Goal: Task Accomplishment & Management: Manage account settings

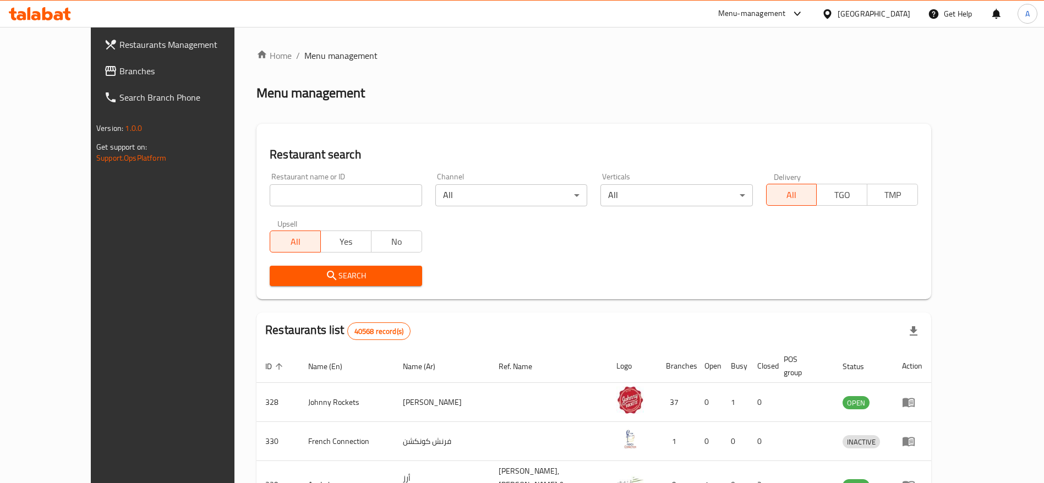
click at [326, 190] on input "search" at bounding box center [346, 195] width 152 height 22
paste input "696745"
type input "696745"
click button "Search" at bounding box center [346, 276] width 152 height 20
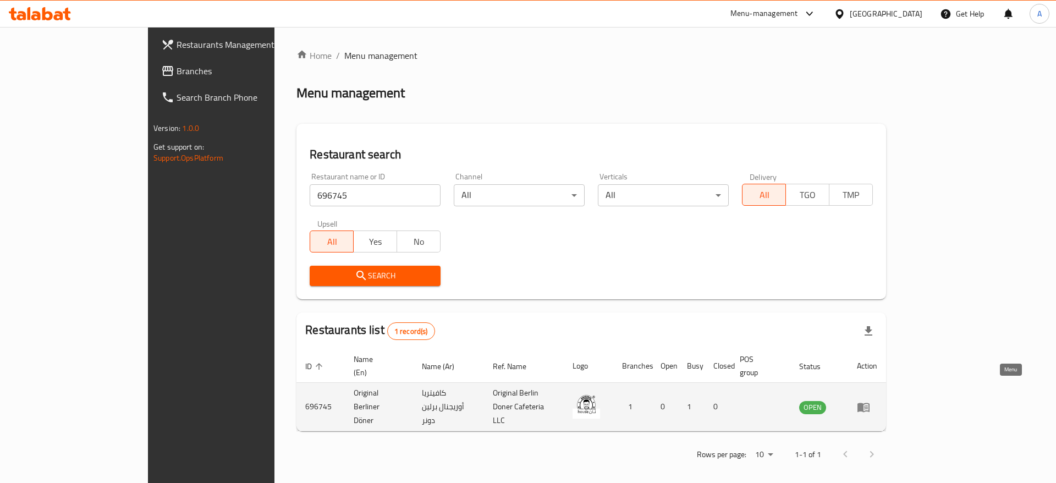
click at [870, 401] on icon "enhanced table" at bounding box center [863, 407] width 13 height 13
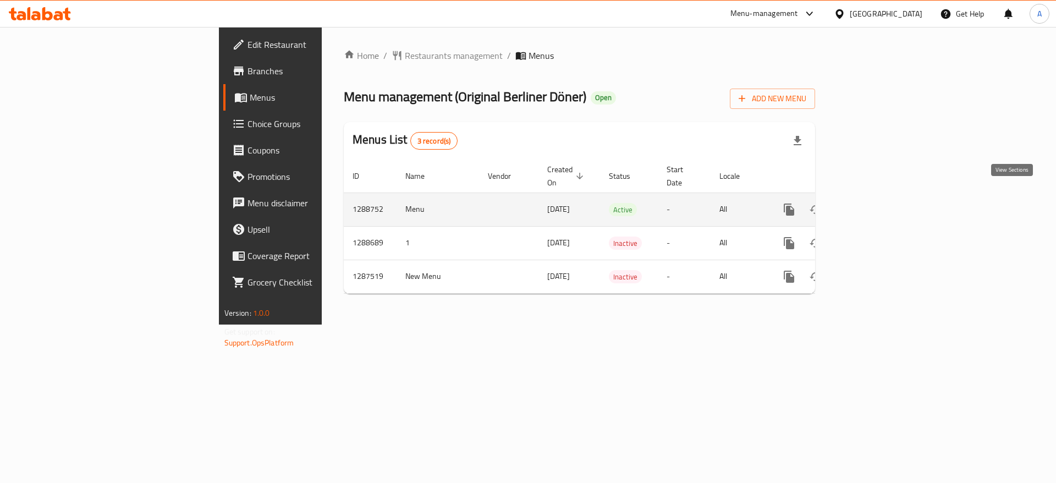
click at [875, 203] on icon "enhanced table" at bounding box center [868, 209] width 13 height 13
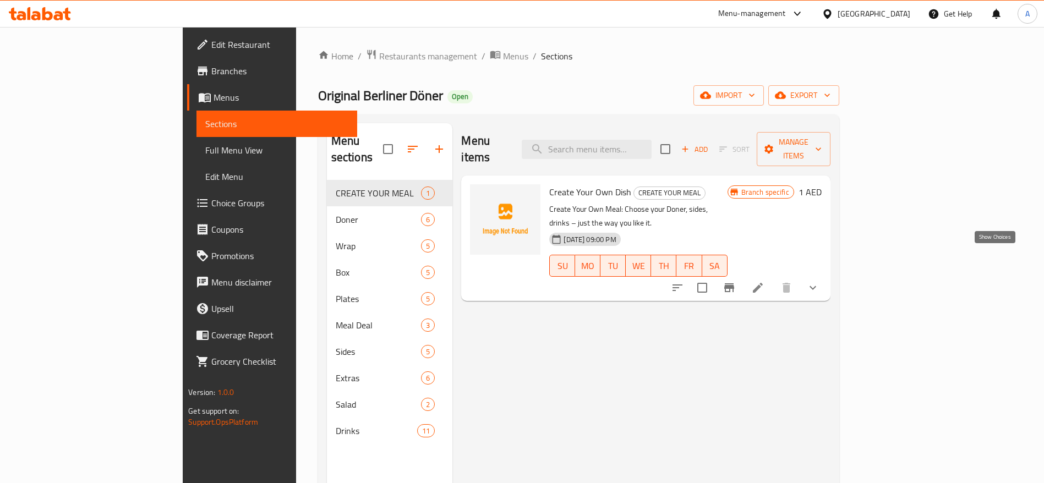
click at [819, 281] on icon "show more" at bounding box center [812, 287] width 13 height 13
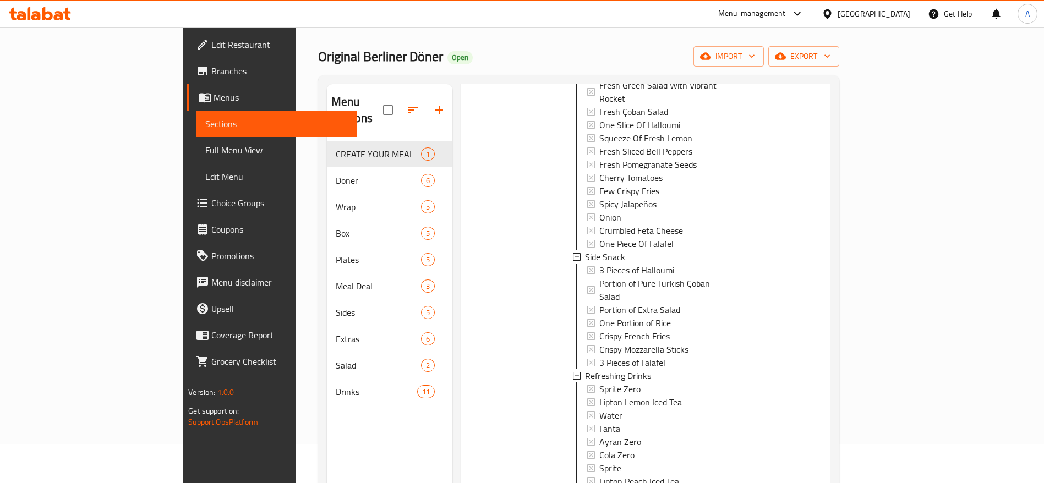
scroll to position [154, 0]
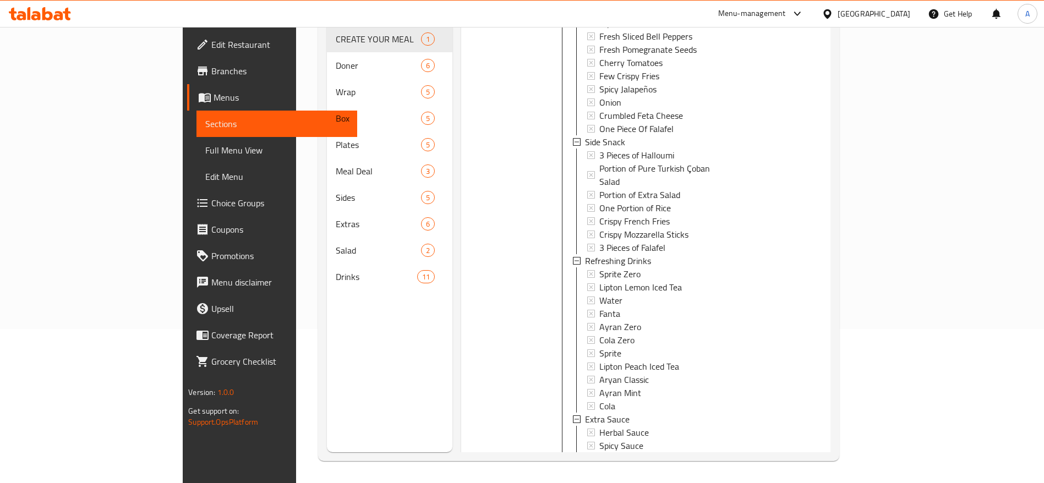
click at [819, 476] on icon "show more" at bounding box center [812, 482] width 13 height 13
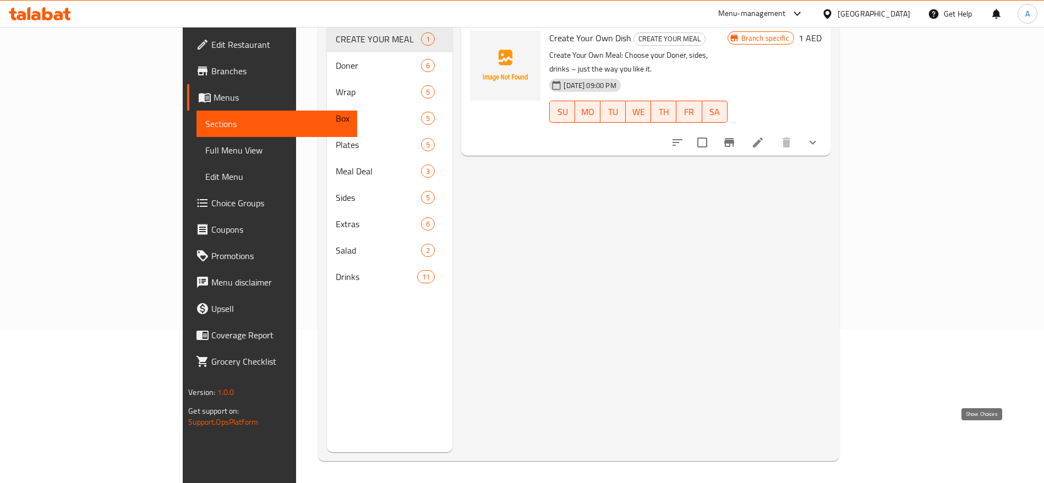
scroll to position [0, 0]
click at [764, 127] on icon at bounding box center [757, 133] width 13 height 13
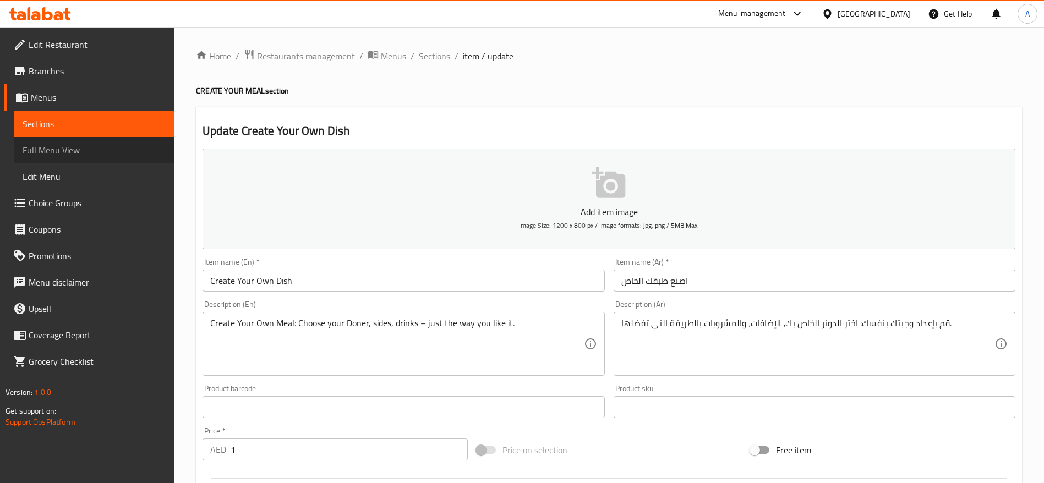
drag, startPoint x: 67, startPoint y: 154, endPoint x: 65, endPoint y: 174, distance: 19.8
click at [66, 155] on span "Full Menu View" at bounding box center [94, 150] width 143 height 13
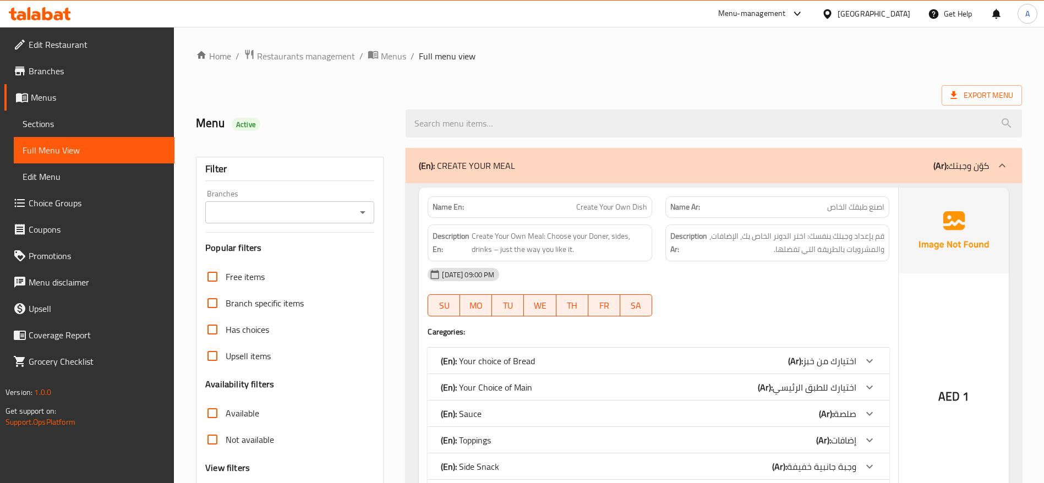
click at [65, 174] on span "Edit Menu" at bounding box center [94, 176] width 143 height 13
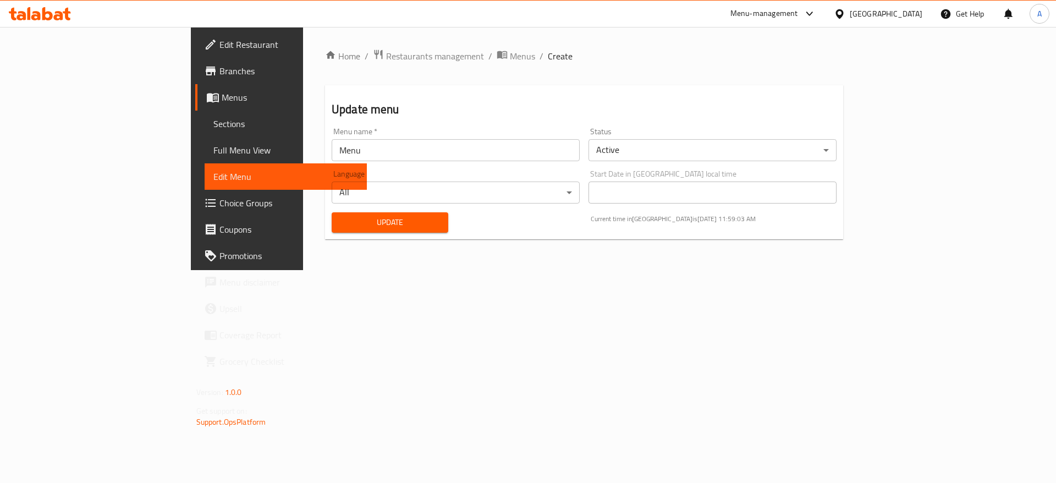
click at [222, 93] on span "Menus" at bounding box center [290, 97] width 137 height 13
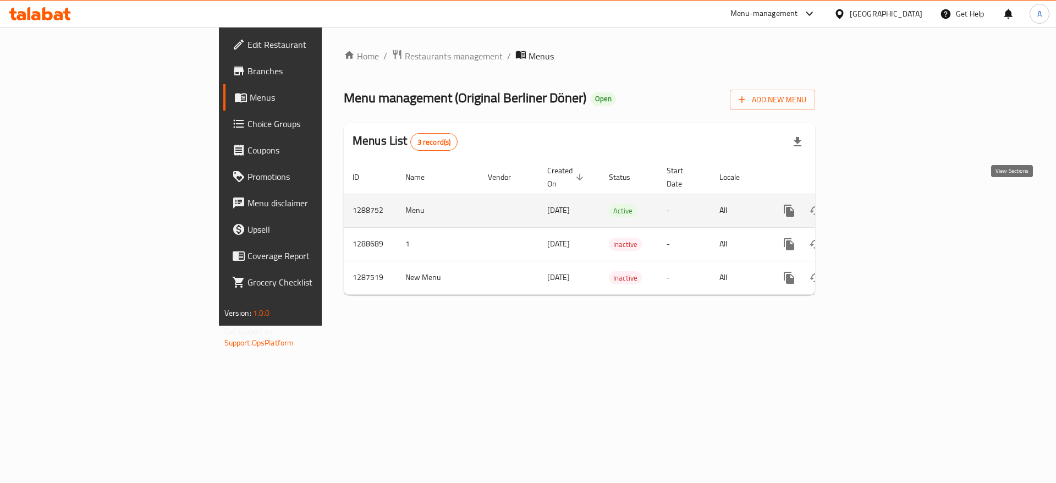
click at [875, 204] on icon "enhanced table" at bounding box center [868, 210] width 13 height 13
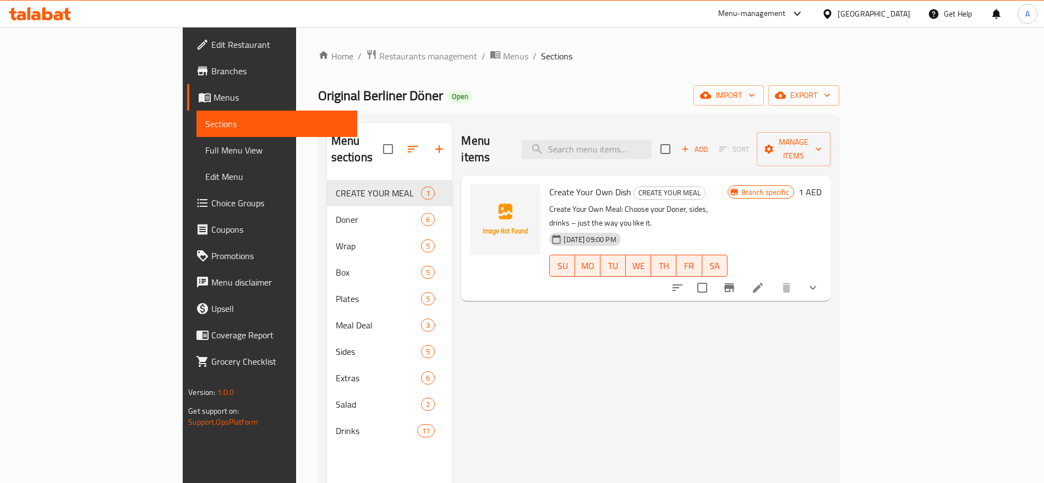
click at [714, 276] on input "checkbox" at bounding box center [702, 287] width 23 height 23
checkbox input "true"
click at [714, 276] on input "checkbox" at bounding box center [702, 287] width 23 height 23
checkbox input "false"
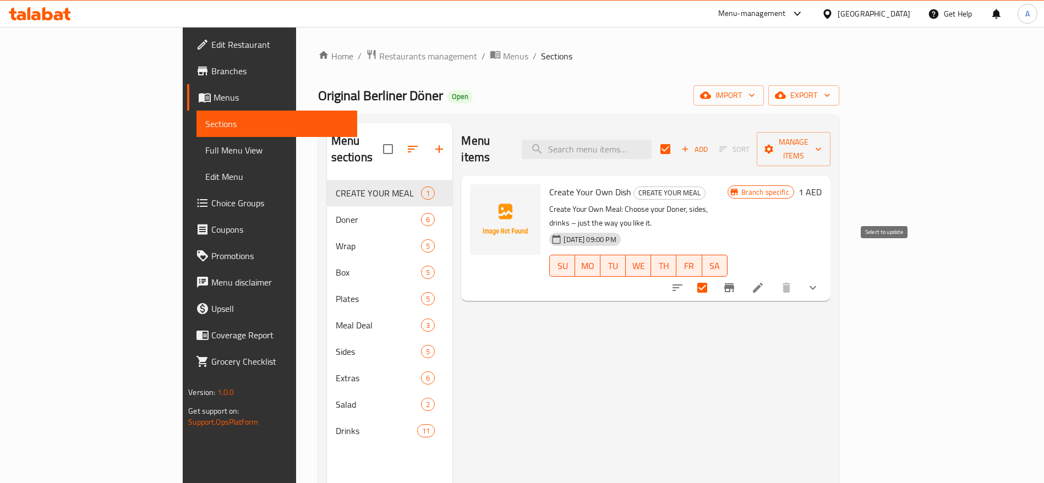
checkbox input "false"
click at [821, 141] on span "Manage items" at bounding box center [793, 149] width 56 height 28
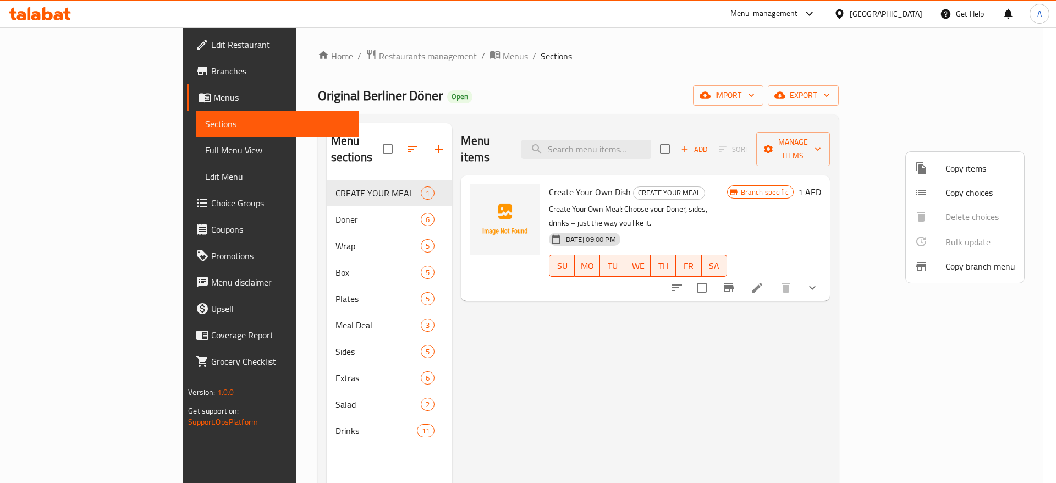
click at [879, 344] on div at bounding box center [528, 241] width 1056 height 483
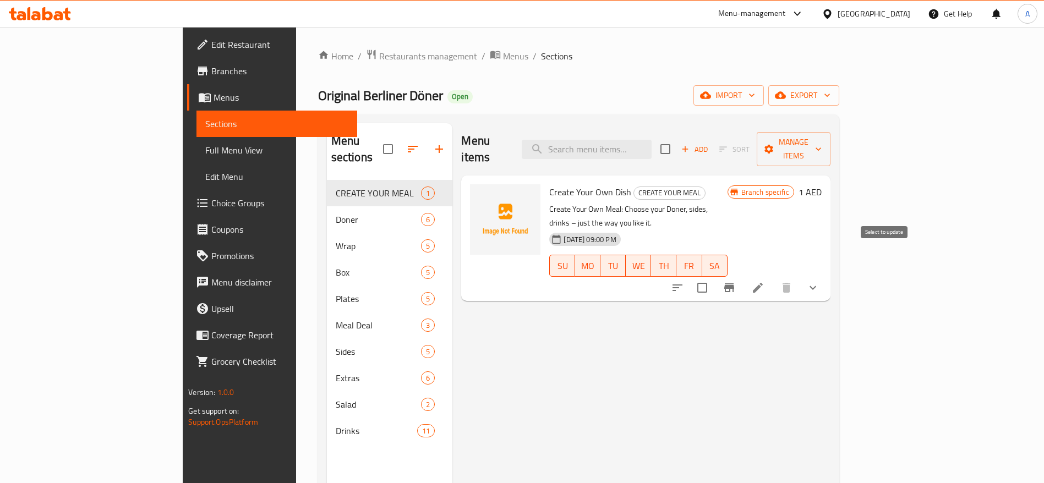
click at [714, 276] on input "checkbox" at bounding box center [702, 287] width 23 height 23
checkbox input "true"
click at [821, 139] on span "Manage items" at bounding box center [793, 149] width 56 height 28
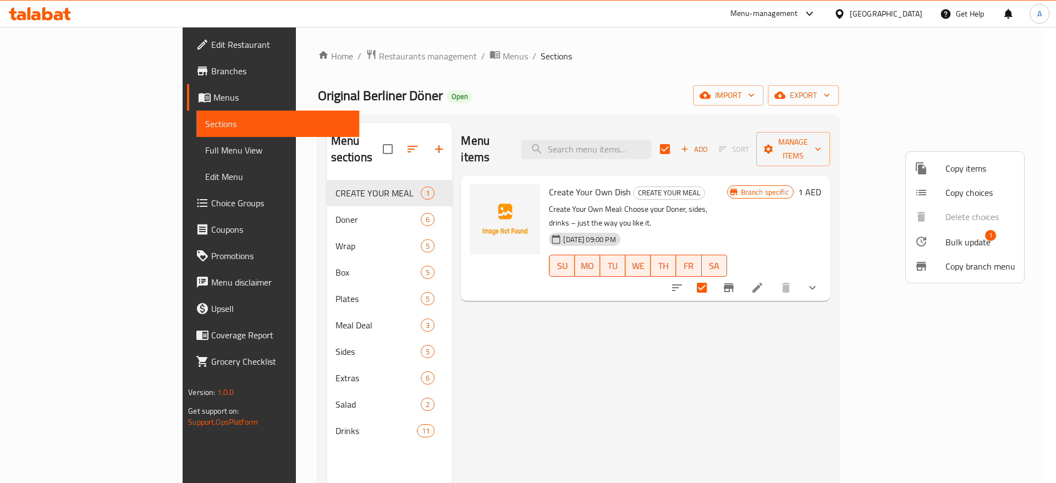
drag, startPoint x: 767, startPoint y: 355, endPoint x: 779, endPoint y: 350, distance: 12.8
click at [769, 356] on div at bounding box center [528, 241] width 1056 height 483
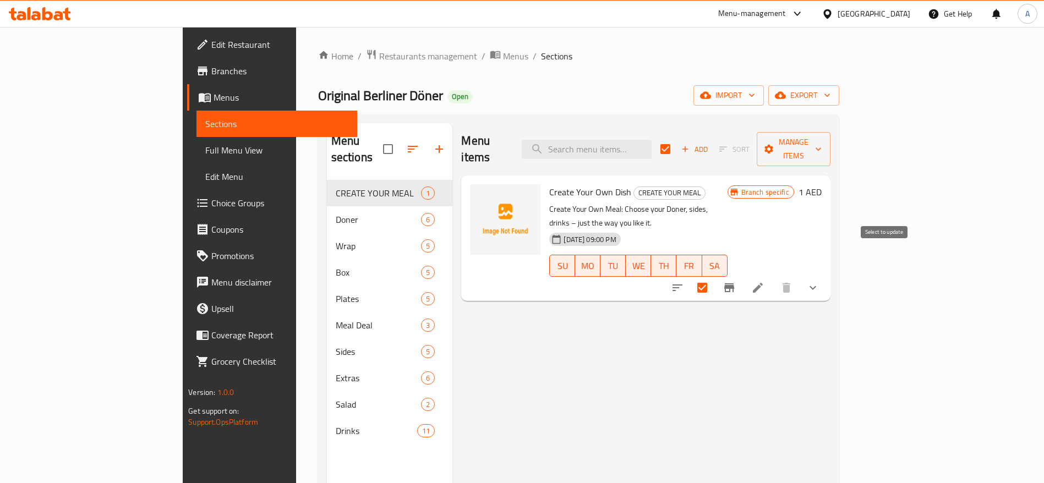
click at [714, 276] on input "checkbox" at bounding box center [702, 287] width 23 height 23
checkbox input "false"
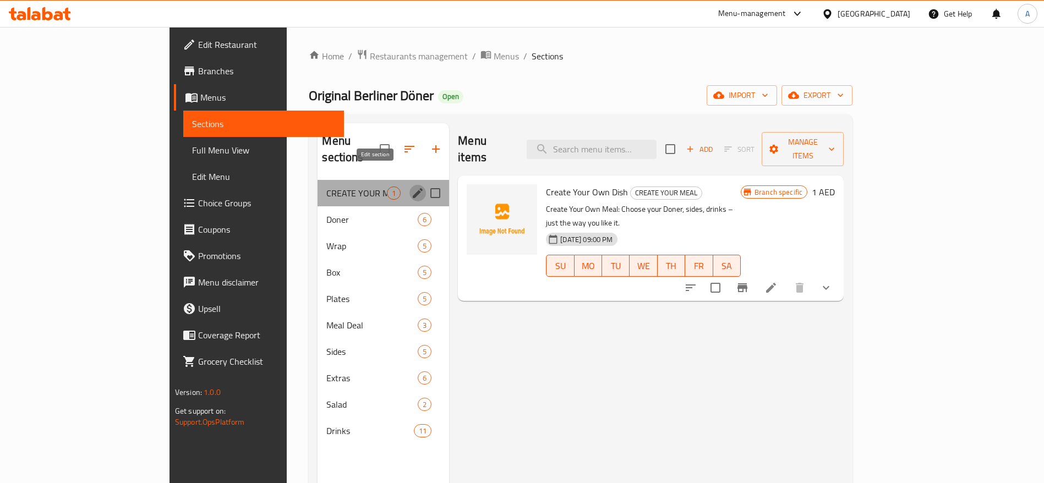
click at [413, 188] on icon "edit" at bounding box center [418, 193] width 10 height 10
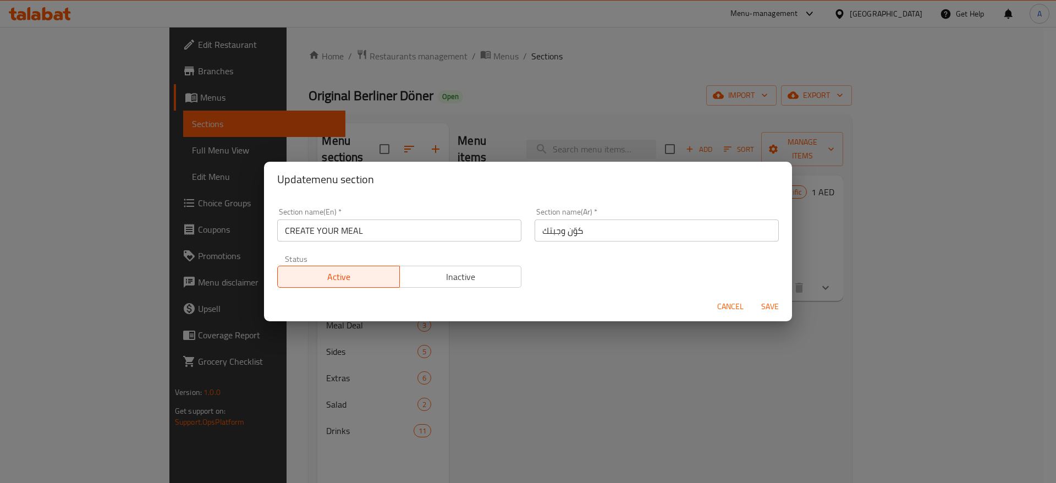
click at [723, 301] on span "Cancel" at bounding box center [730, 307] width 26 height 14
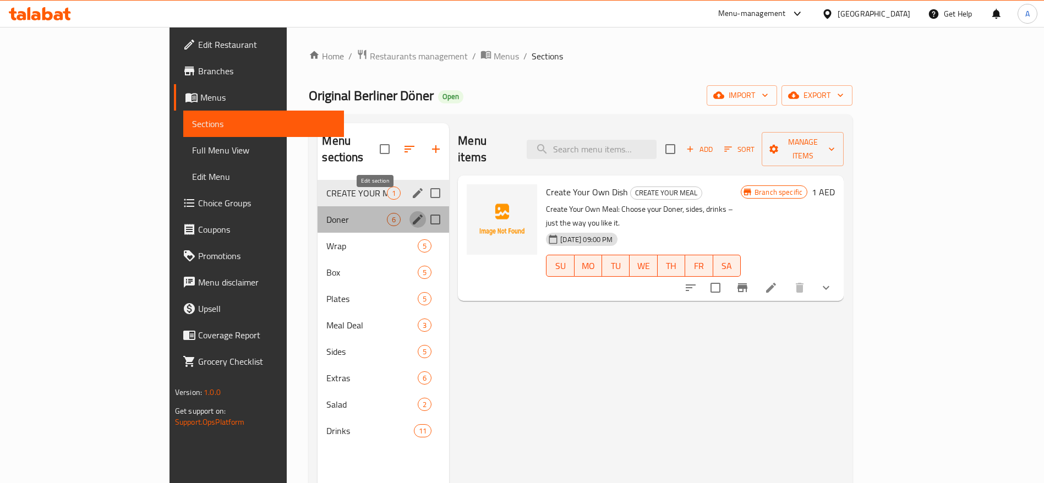
click at [411, 213] on icon "edit" at bounding box center [417, 219] width 13 height 13
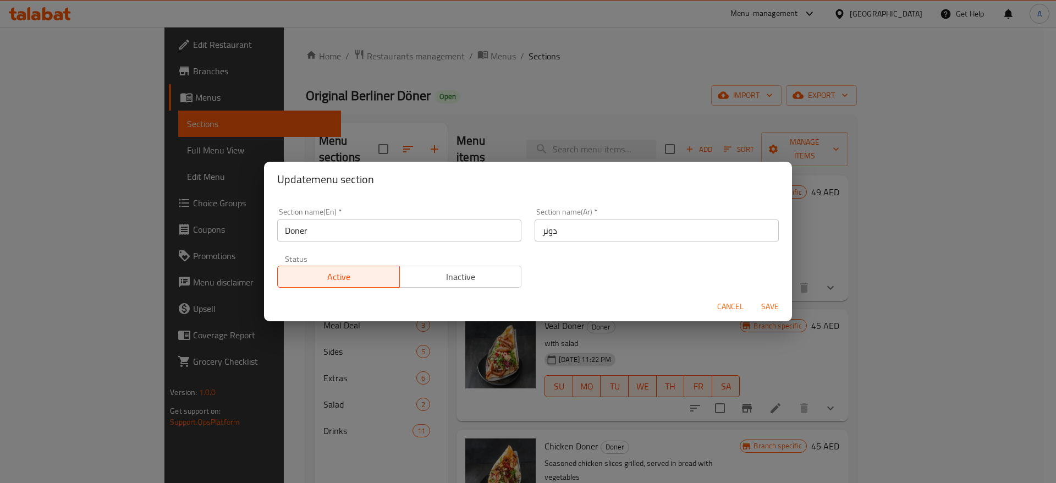
click at [665, 400] on div "Update menu section Section name(En)   * Doner Section name(En) * Section name(…" at bounding box center [528, 241] width 1056 height 483
click at [730, 295] on div "Cancel Save" at bounding box center [528, 306] width 528 height 29
click at [728, 309] on span "Cancel" at bounding box center [730, 307] width 26 height 14
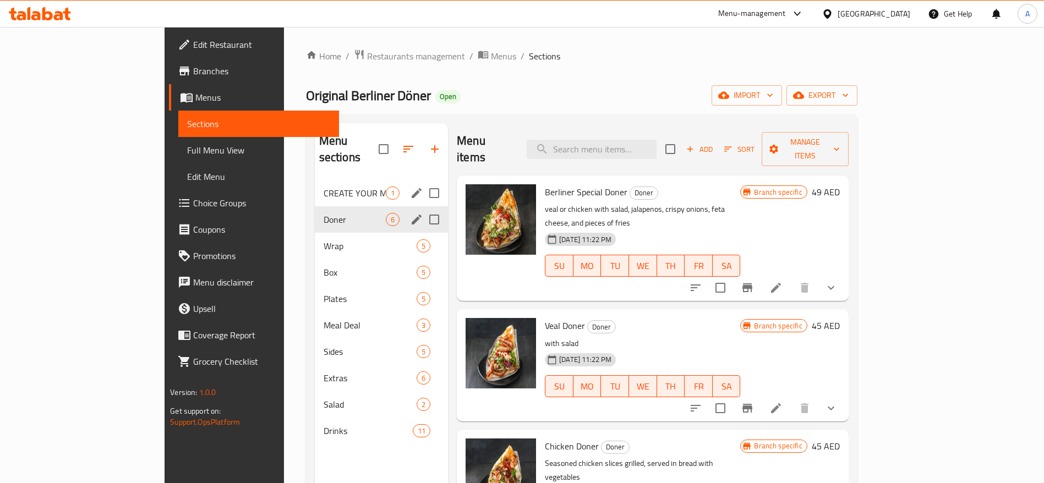
click at [56, 11] on icon at bounding box center [40, 13] width 62 height 13
